Goal: Book appointment/travel/reservation

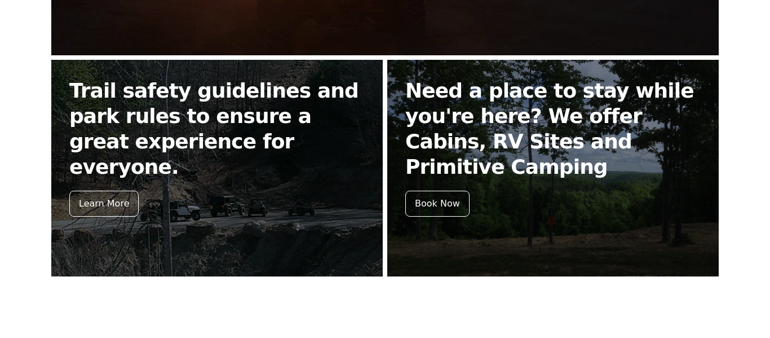
scroll to position [441, 0]
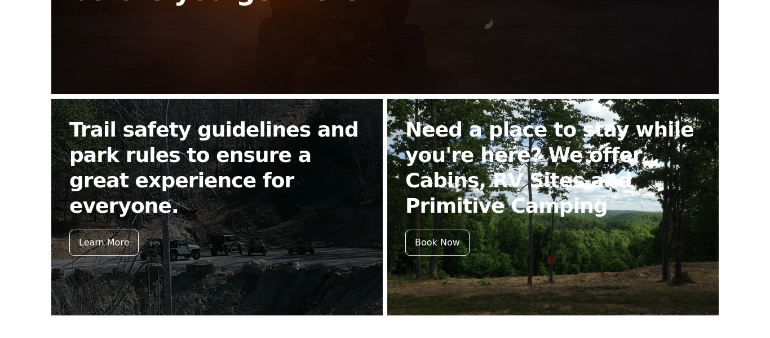
click at [507, 163] on h2 "Need a place to stay while you're here? We offer Cabins, RV Sites and Primitive…" at bounding box center [552, 167] width 295 height 101
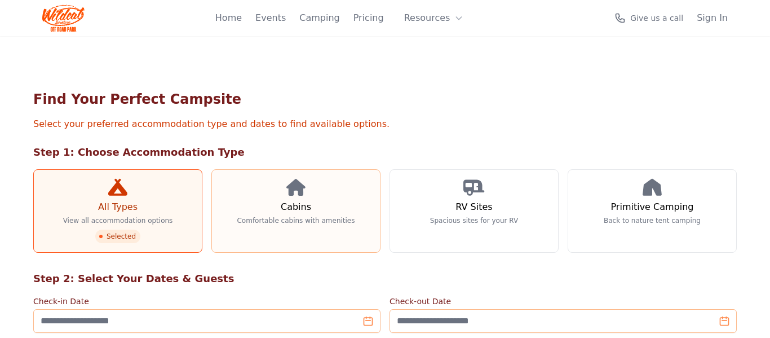
click at [307, 198] on link "Cabins Comfortable cabins with amenities" at bounding box center [295, 210] width 169 height 83
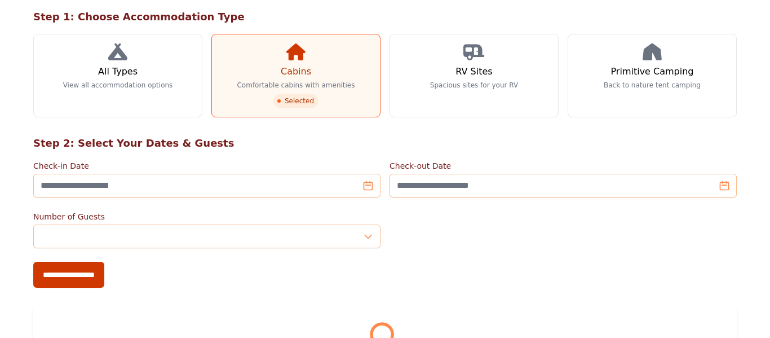
scroll to position [180, 0]
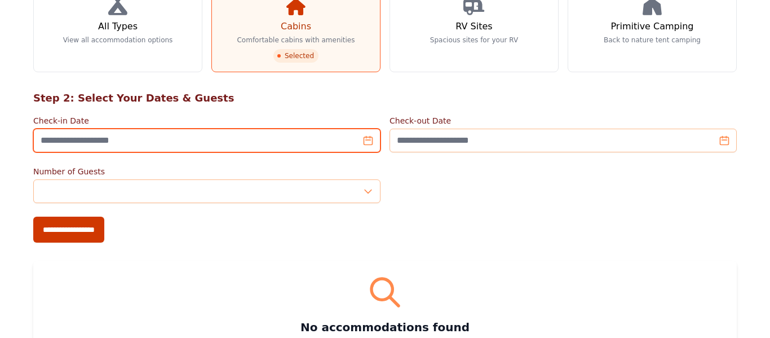
click at [373, 139] on input "Check-in Date" at bounding box center [206, 141] width 347 height 24
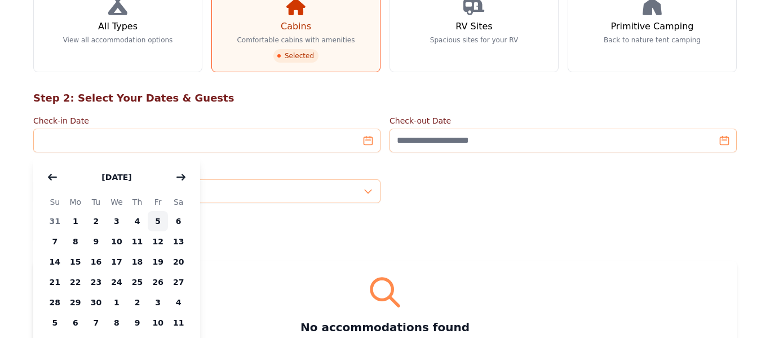
click at [156, 219] on span "5" at bounding box center [158, 221] width 21 height 20
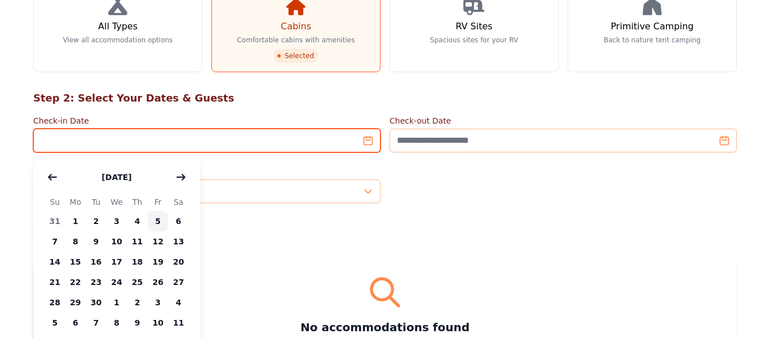
type input "**********"
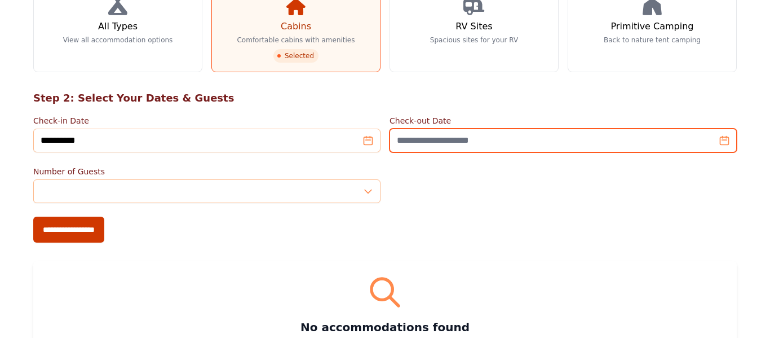
click at [723, 141] on input "Check-out Date" at bounding box center [563, 141] width 347 height 24
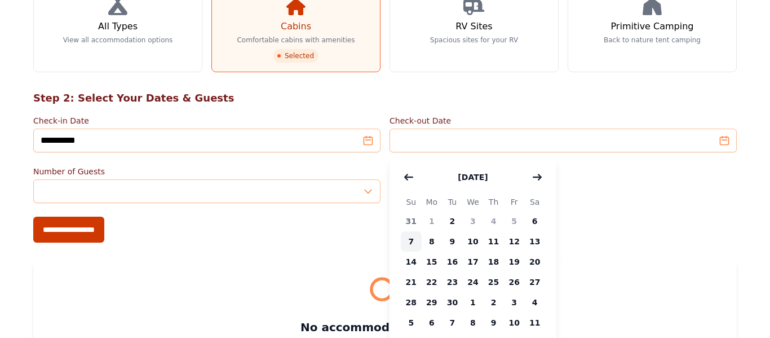
click at [407, 240] on span "7" at bounding box center [411, 241] width 21 height 20
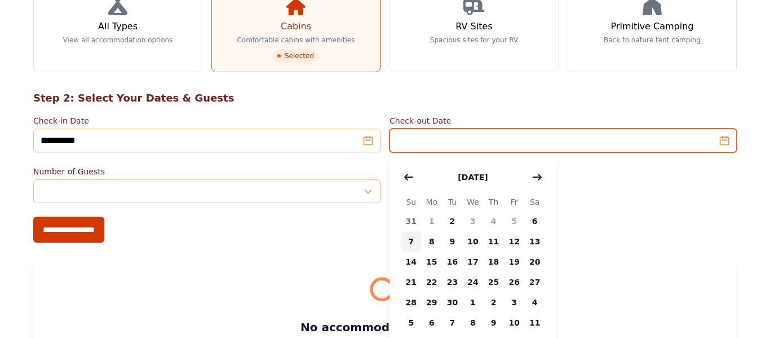
type input "**********"
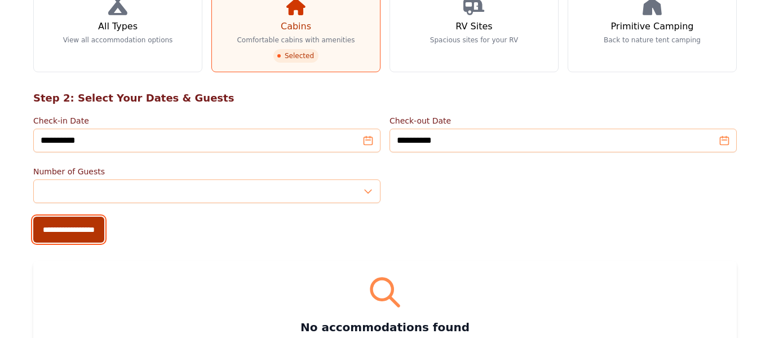
click at [73, 228] on input "**********" at bounding box center [68, 230] width 71 height 26
type input "**********"
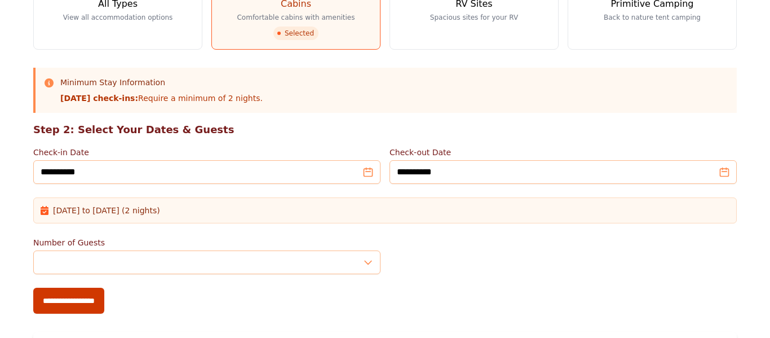
scroll to position [226, 0]
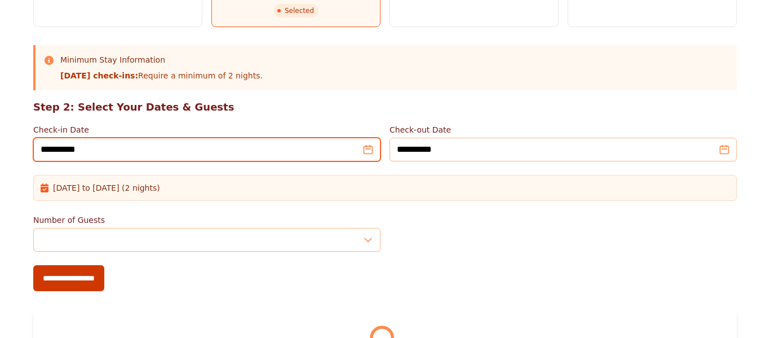
click at [369, 149] on input "**********" at bounding box center [206, 150] width 347 height 24
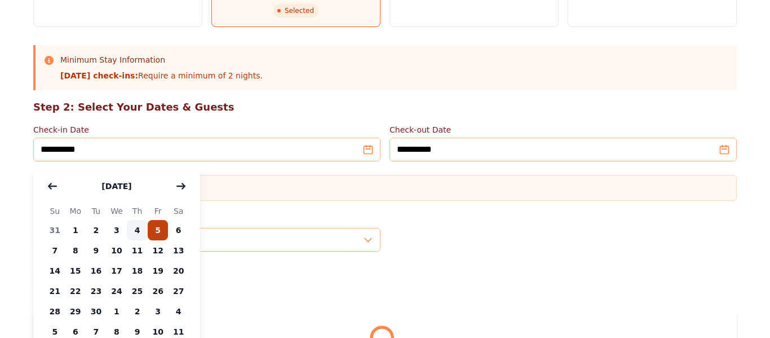
click at [137, 227] on span "4" at bounding box center [137, 230] width 21 height 20
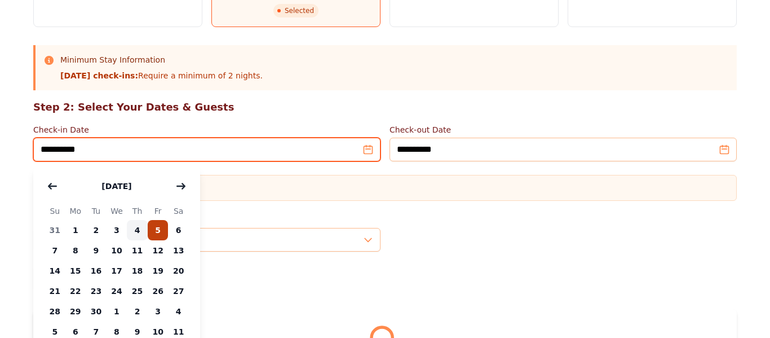
type input "**********"
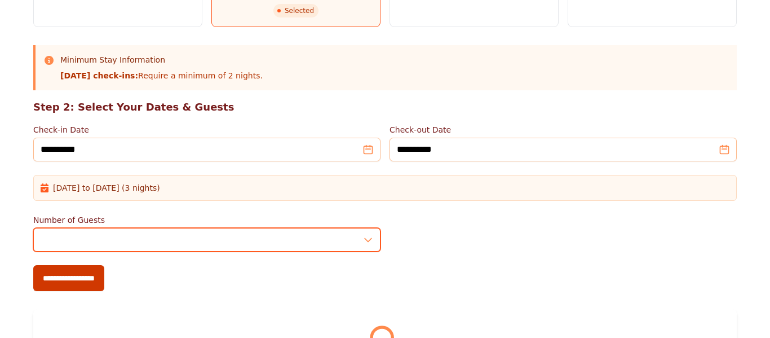
click at [368, 242] on input "*" at bounding box center [206, 240] width 347 height 24
type input "*"
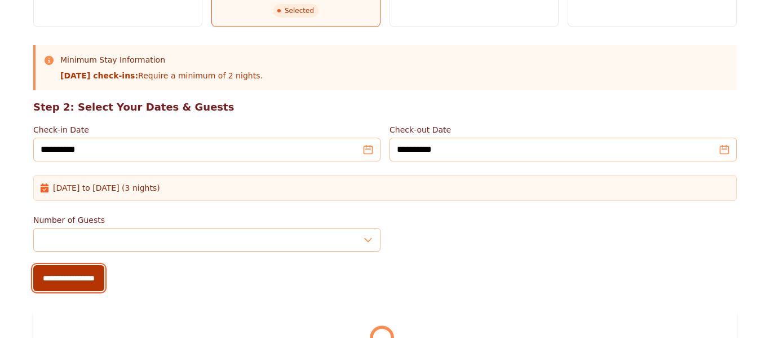
click at [92, 277] on input "**********" at bounding box center [68, 278] width 71 height 26
type input "**********"
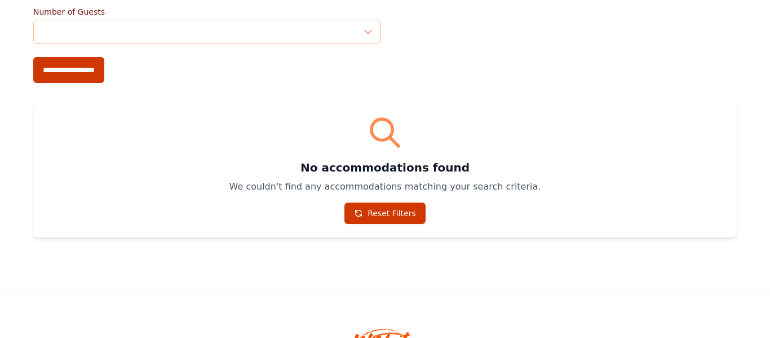
scroll to position [383, 0]
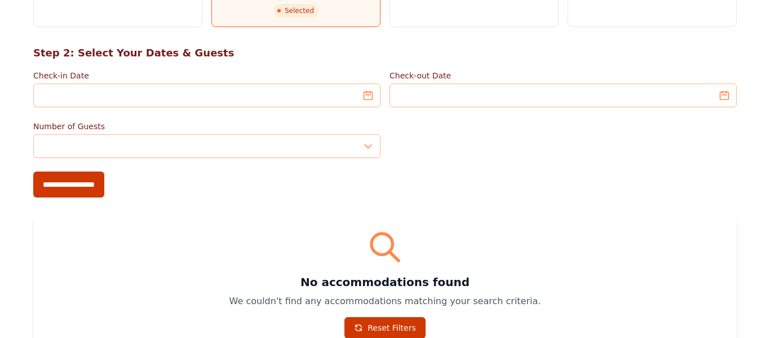
scroll to position [180, 0]
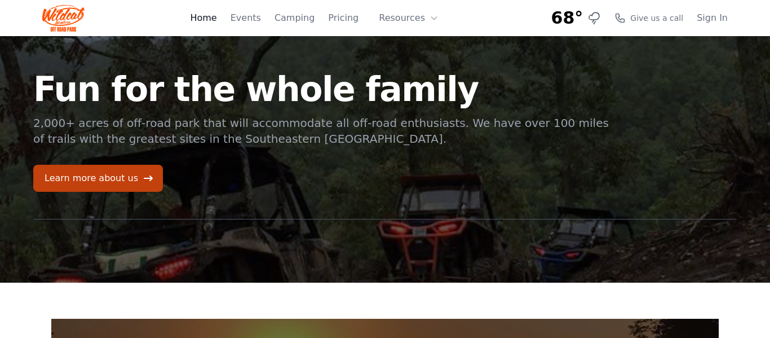
click at [217, 20] on link "Home" at bounding box center [203, 18] width 27 height 14
click at [355, 21] on link "Pricing" at bounding box center [343, 18] width 30 height 14
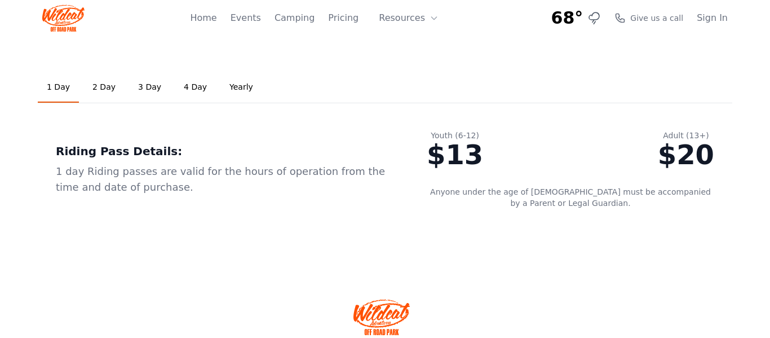
click at [594, 16] on div "68°" at bounding box center [576, 18] width 50 height 20
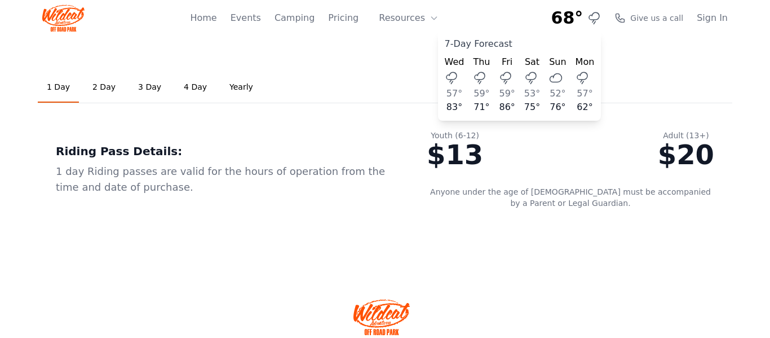
click at [594, 16] on div "68°" at bounding box center [576, 18] width 50 height 20
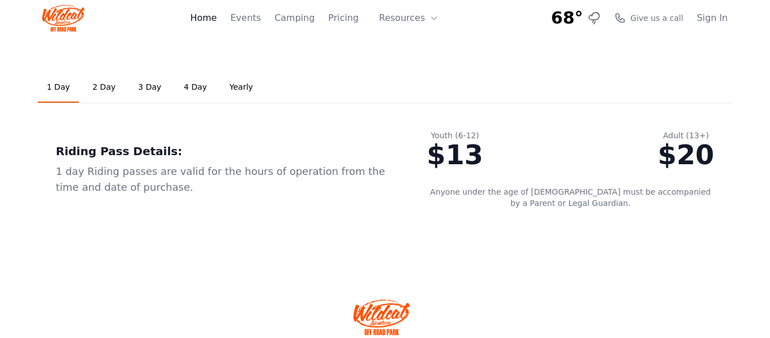
click at [217, 21] on link "Home" at bounding box center [203, 18] width 27 height 14
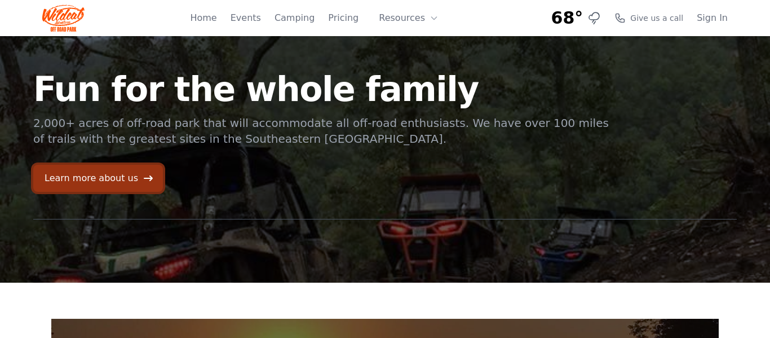
click at [125, 172] on link "Learn more about us" at bounding box center [98, 178] width 130 height 27
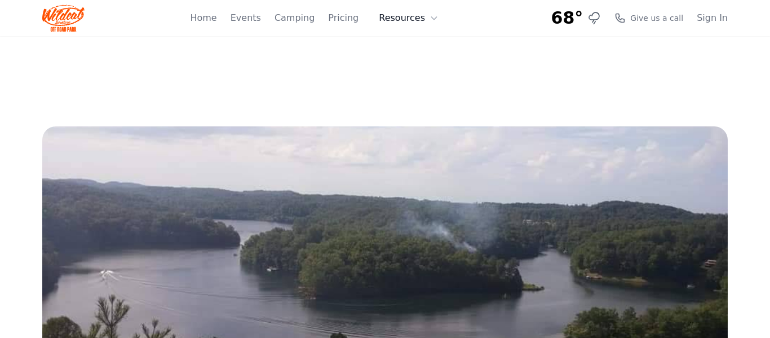
click at [432, 19] on icon at bounding box center [434, 18] width 9 height 9
click at [217, 20] on link "Home" at bounding box center [203, 18] width 27 height 14
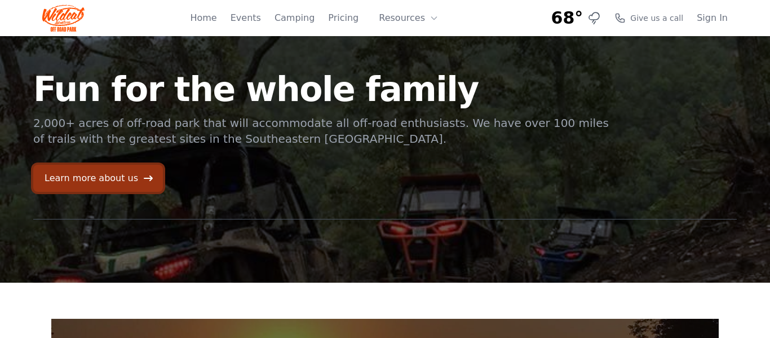
click at [82, 175] on link "Learn more about us" at bounding box center [98, 178] width 130 height 27
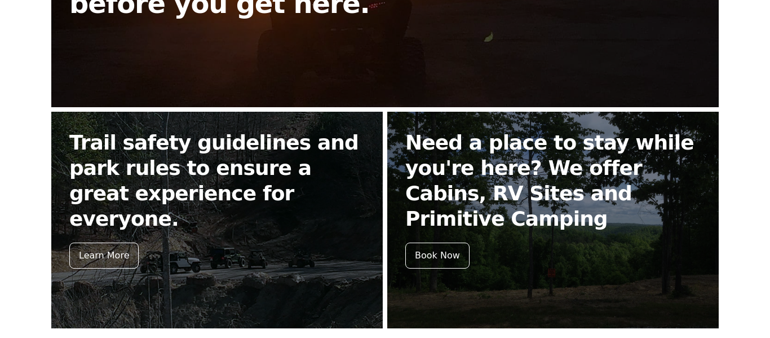
scroll to position [429, 0]
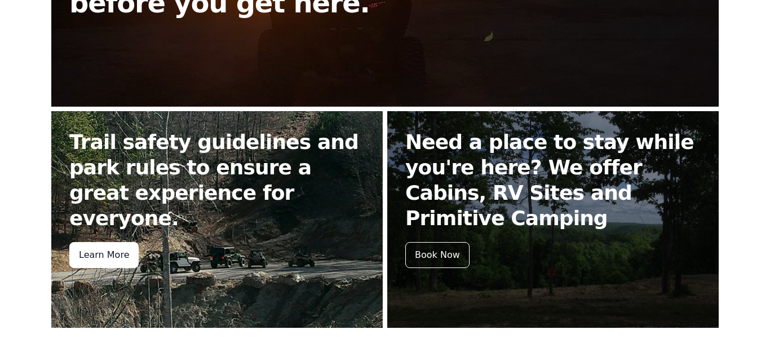
click at [101, 242] on div "Learn More" at bounding box center [103, 255] width 69 height 26
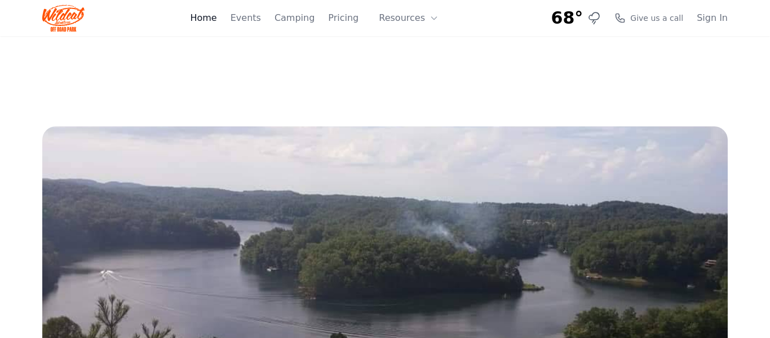
click at [217, 19] on link "Home" at bounding box center [203, 18] width 27 height 14
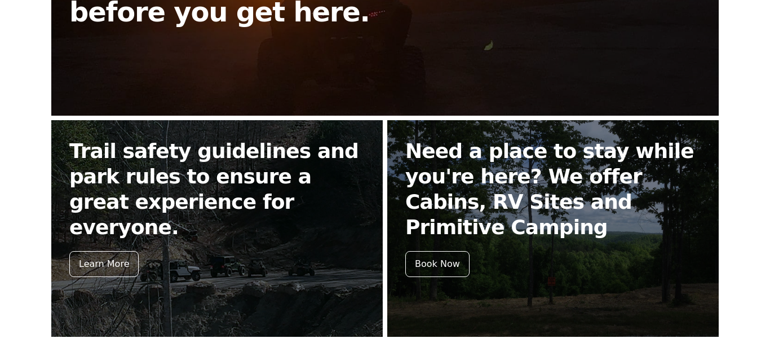
scroll to position [496, 0]
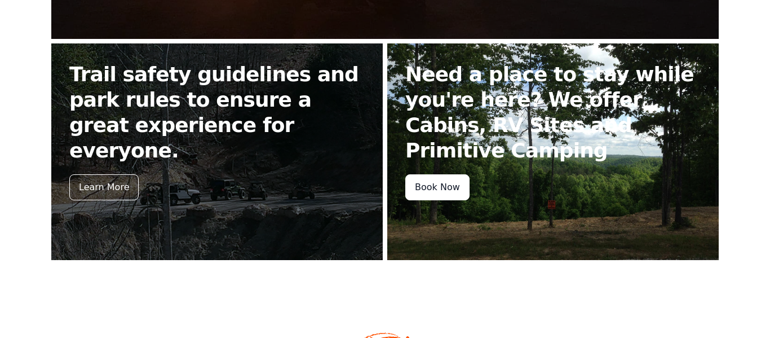
click at [447, 174] on div "Book Now" at bounding box center [437, 187] width 64 height 26
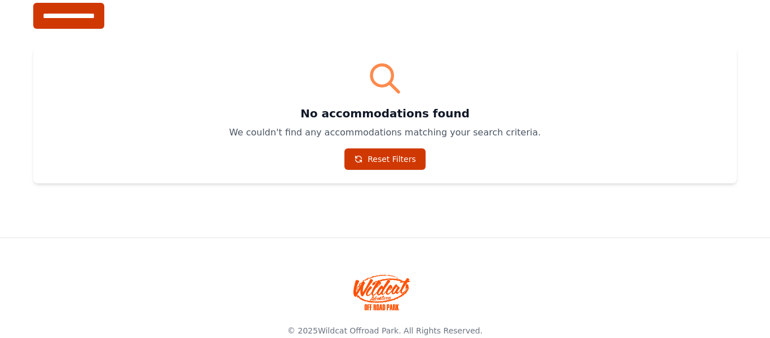
scroll to position [394, 0]
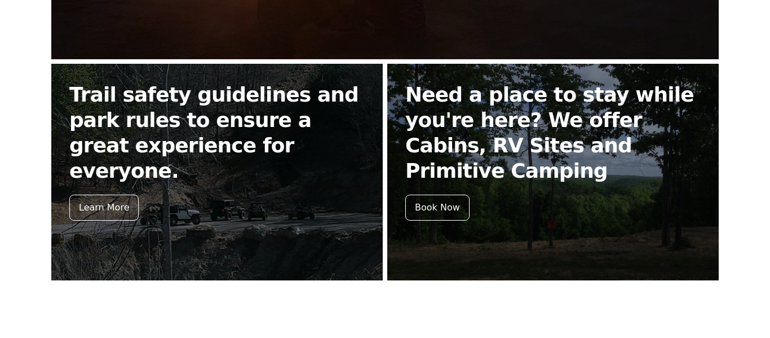
scroll to position [474, 0]
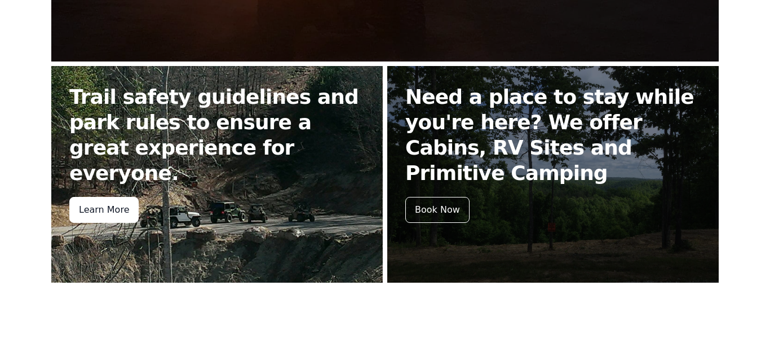
click at [109, 197] on div "Learn More" at bounding box center [103, 210] width 69 height 26
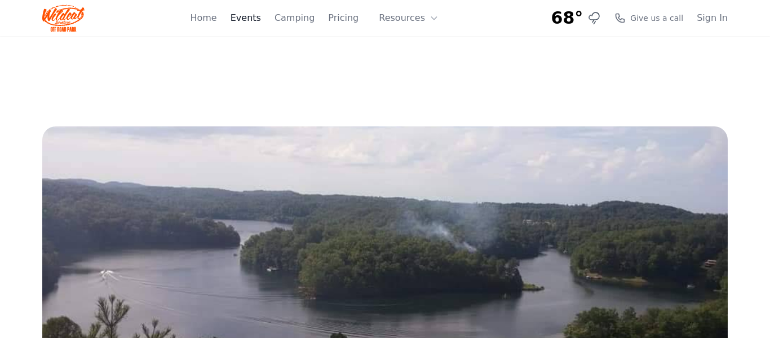
click at [260, 19] on link "Events" at bounding box center [246, 18] width 30 height 14
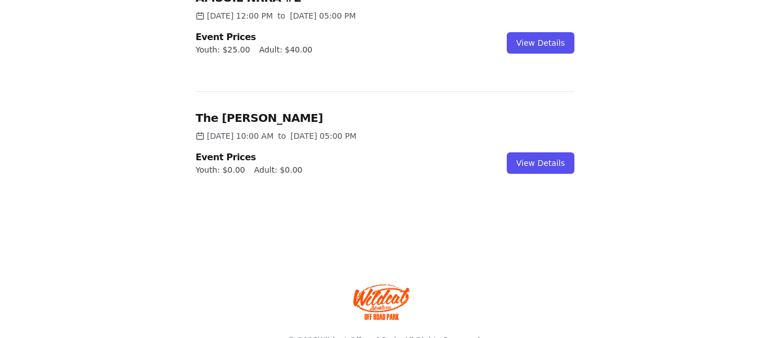
scroll to position [727, 0]
